Goal: Use online tool/utility: Utilize a website feature to perform a specific function

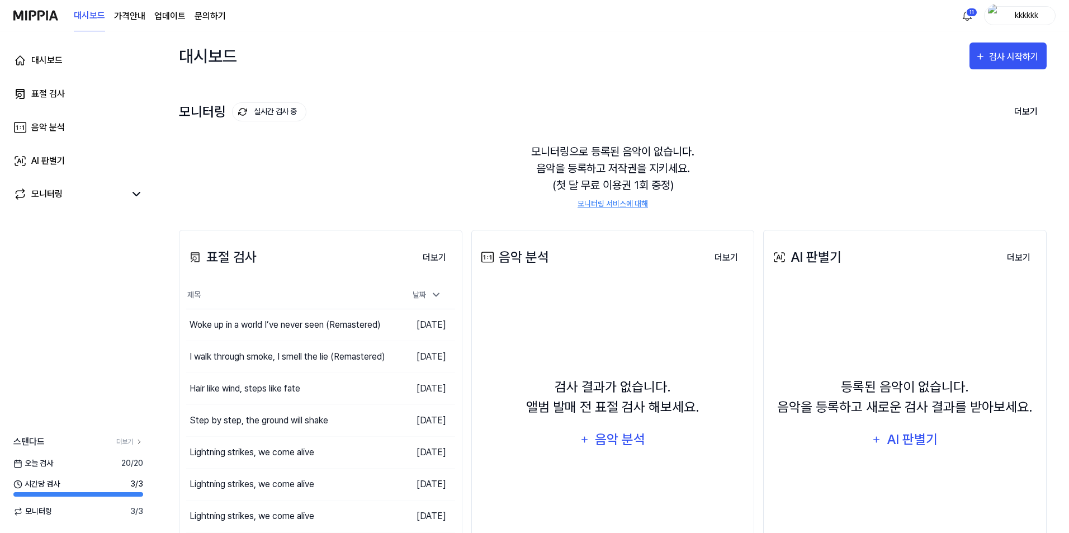
click at [1041, 184] on div "모니터링으로 등록된 음악이 없습니다. 음악을 등록하고 저작권을 지키세요. (첫 달 무료 이용권 1회 증정) 모니터링 서비스에 대해" at bounding box center [613, 176] width 868 height 93
click at [73, 96] on link "표절 검사" at bounding box center [78, 93] width 143 height 27
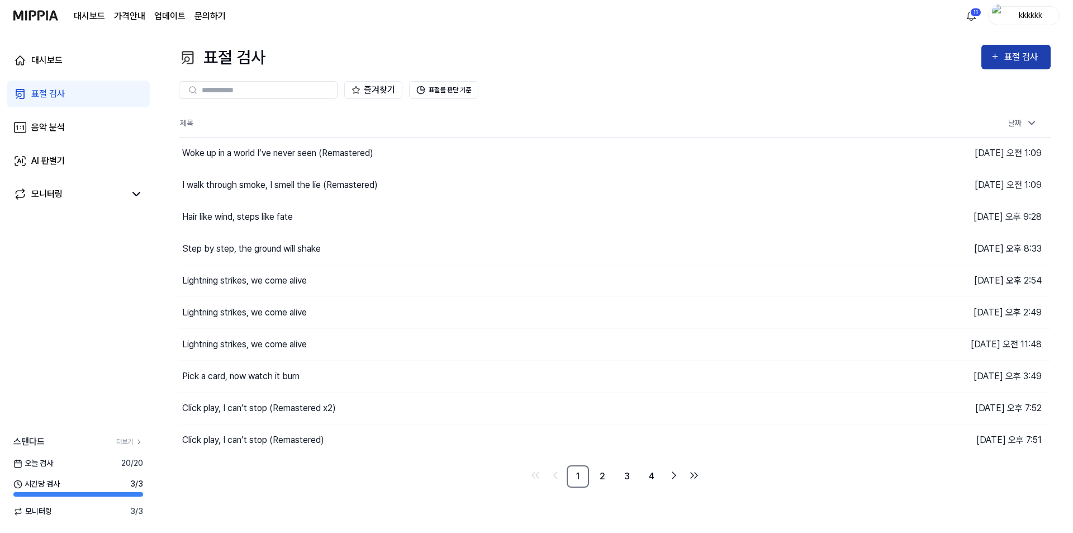
click at [1001, 56] on div "표절 검사" at bounding box center [1016, 57] width 51 height 15
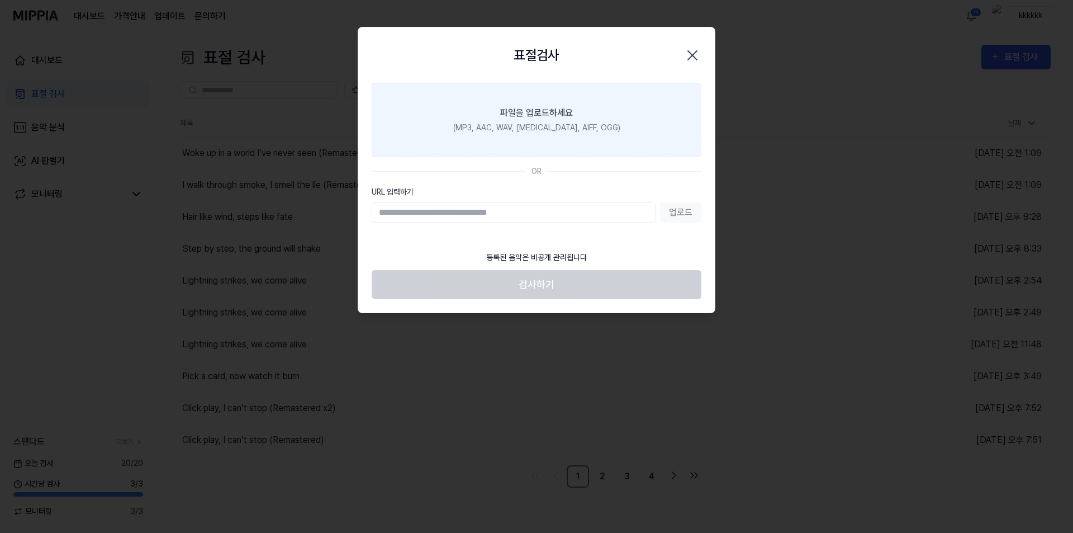
click at [571, 85] on label "파일을 업로드하세요 (MP3, AAC, WAV, [MEDICAL_DATA], AIFF, OGG)" at bounding box center [537, 119] width 330 height 73
click at [0, 0] on input "파일을 업로드하세요 (MP3, AAC, WAV, [MEDICAL_DATA], AIFF, OGG)" at bounding box center [0, 0] width 0 height 0
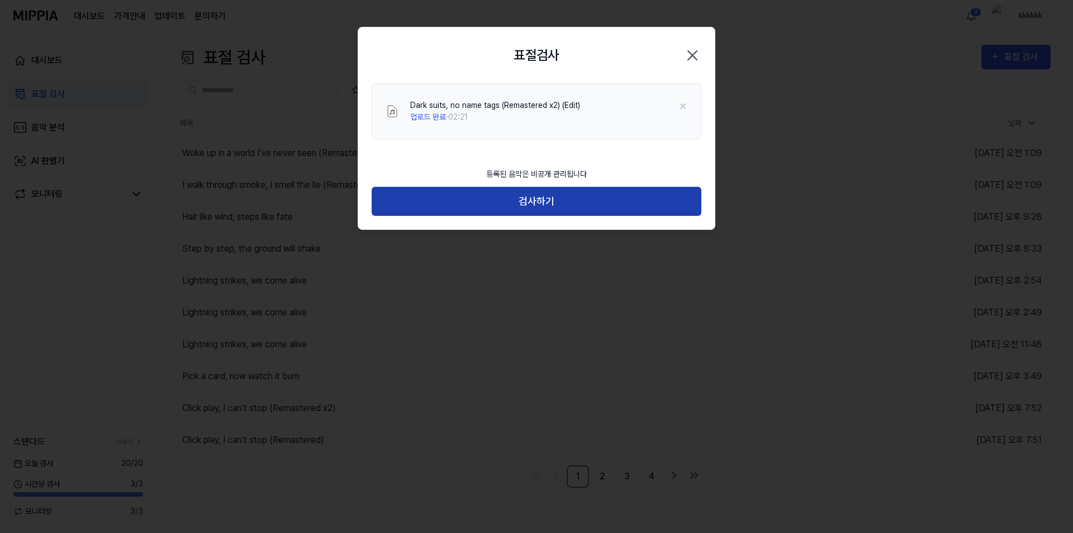
click at [641, 207] on button "검사하기" at bounding box center [537, 202] width 330 height 30
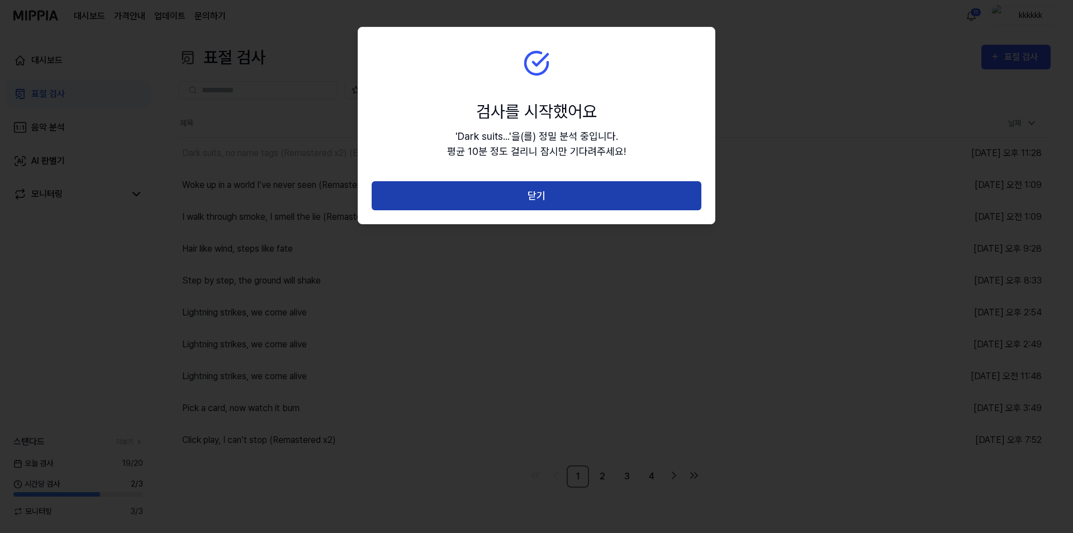
click at [569, 194] on button "닫기" at bounding box center [537, 196] width 330 height 30
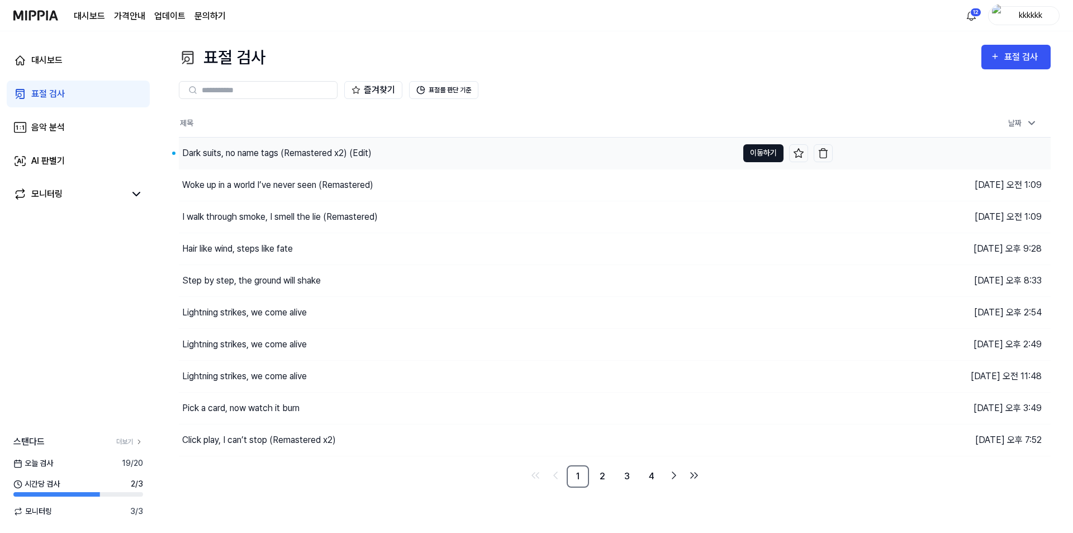
click at [772, 149] on button "이동하기" at bounding box center [764, 153] width 40 height 18
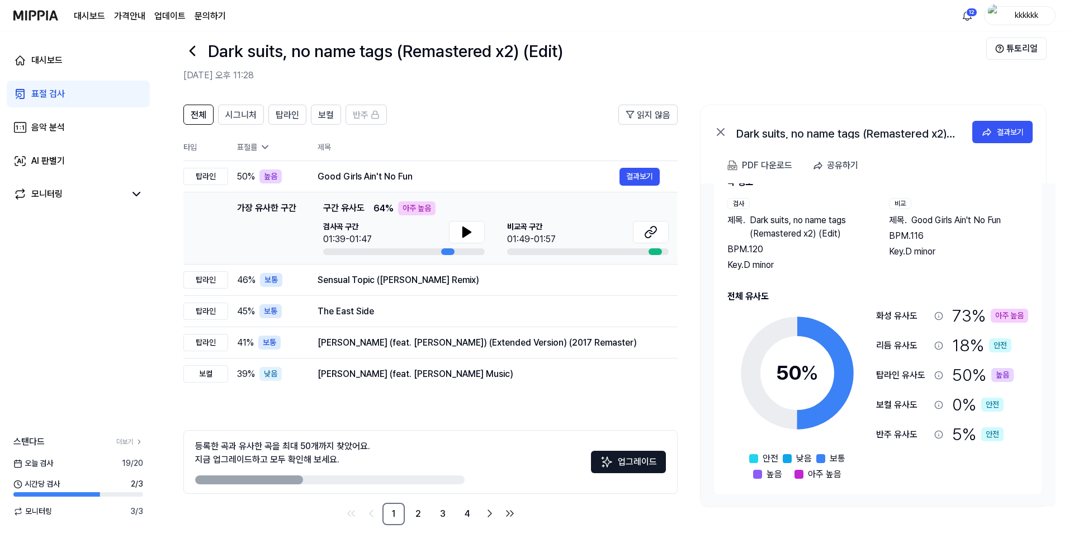
scroll to position [31, 0]
